Goal: Check status: Check status

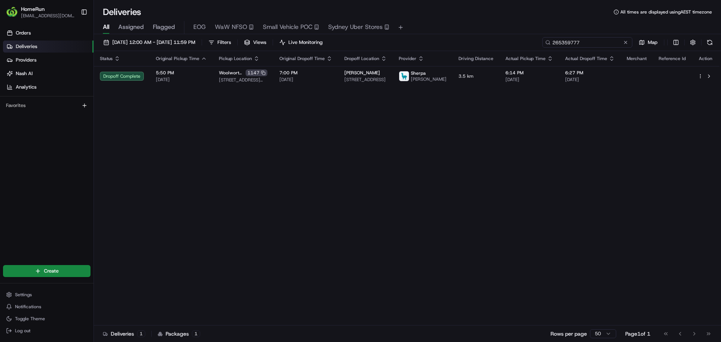
click at [605, 46] on input "265359777" at bounding box center [587, 42] width 90 height 11
paste input "2654511"
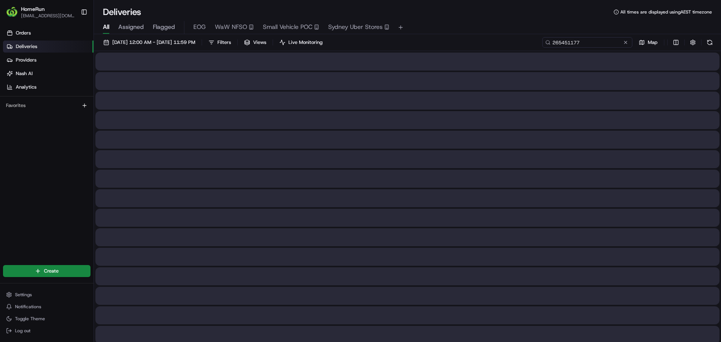
click at [557, 39] on input "265451177" at bounding box center [587, 42] width 90 height 11
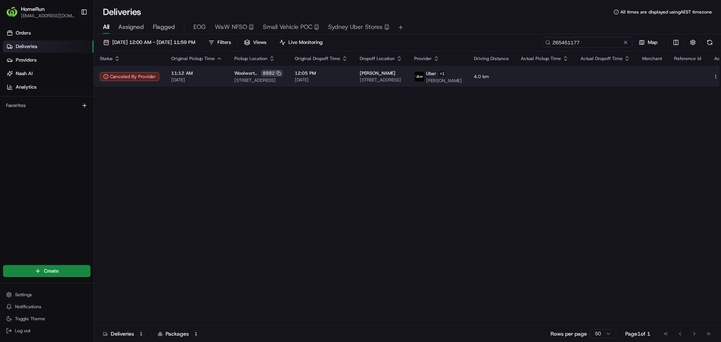
type input "265451177"
click at [720, 77] on button at bounding box center [724, 76] width 9 height 9
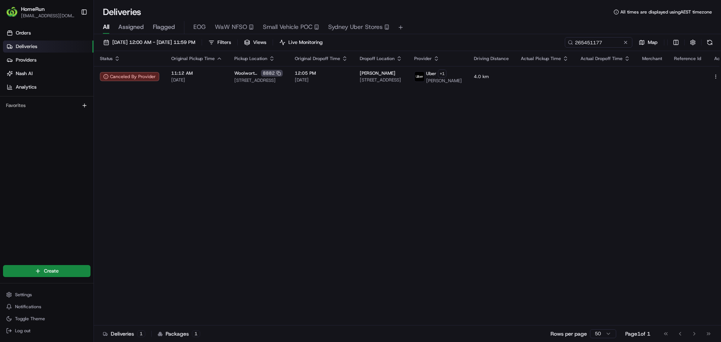
click at [400, 186] on div "Status Original Pickup Time Pickup Location Original Dropoff Time Dropoff Locat…" at bounding box center [414, 188] width 641 height 274
